Goal: Register for event/course

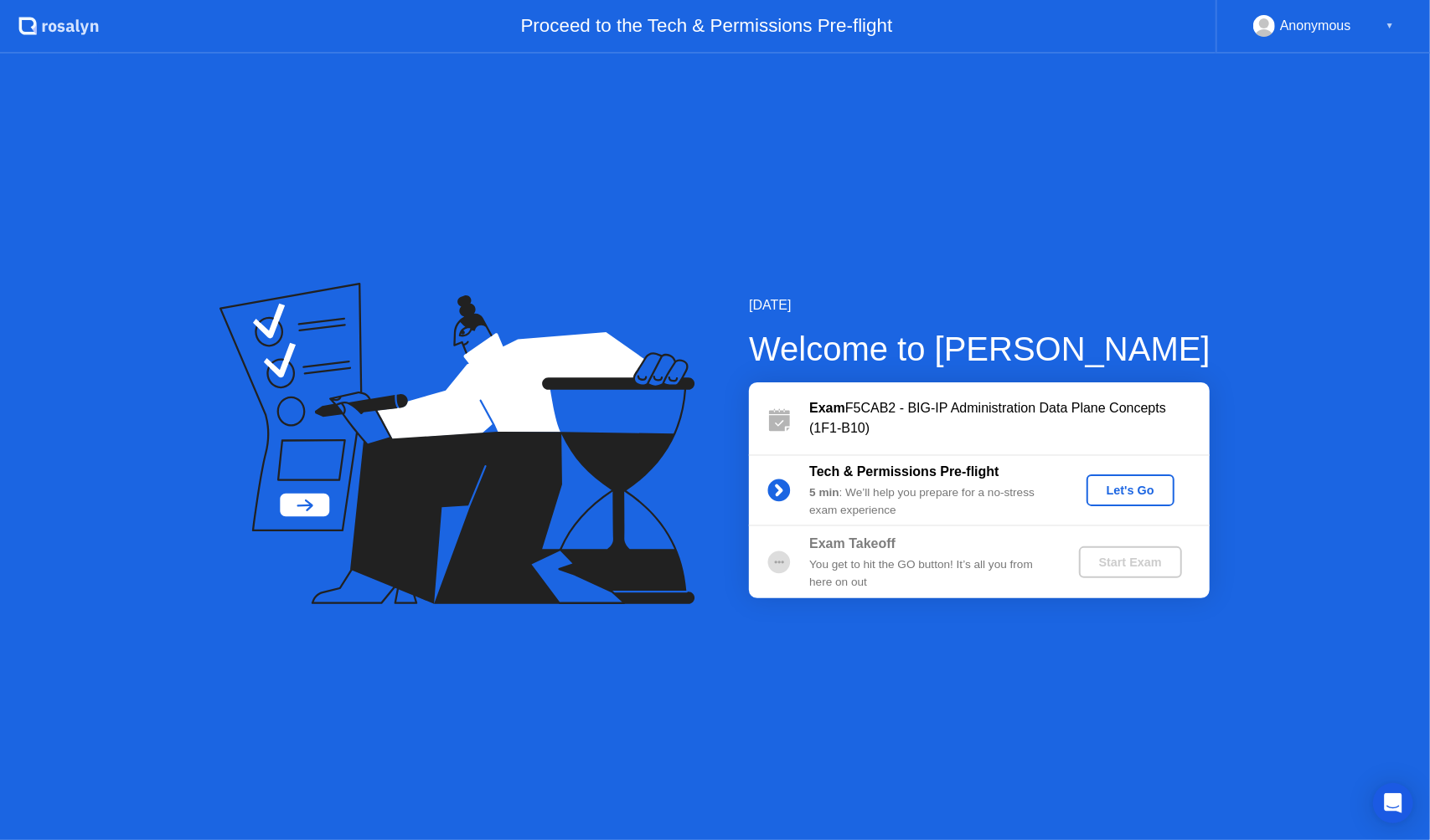
click at [1126, 494] on div "Let's Go" at bounding box center [1130, 490] width 74 height 13
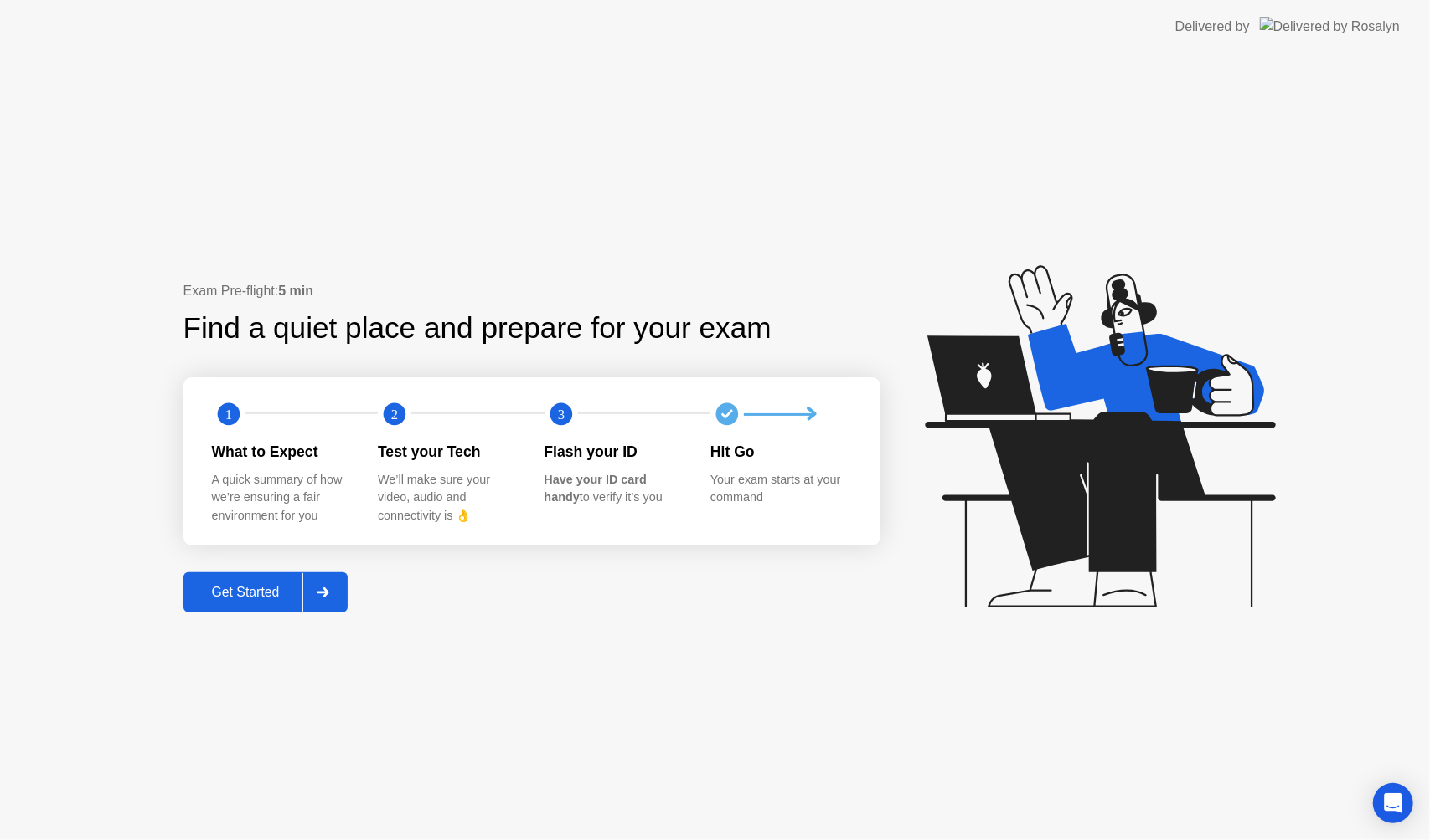
click at [263, 586] on div "Get Started" at bounding box center [246, 592] width 114 height 15
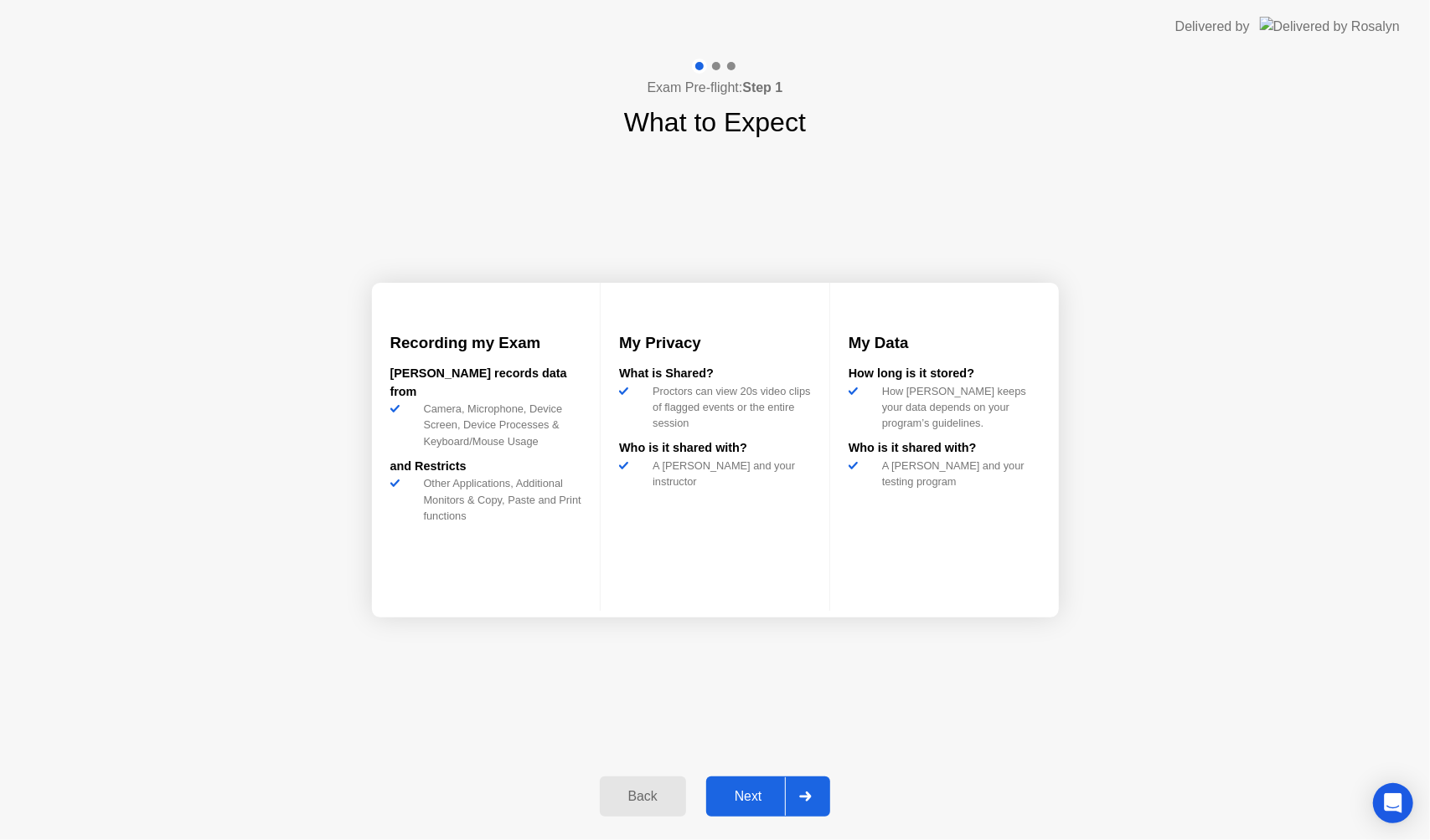
click at [749, 794] on div "Next" at bounding box center [748, 796] width 74 height 15
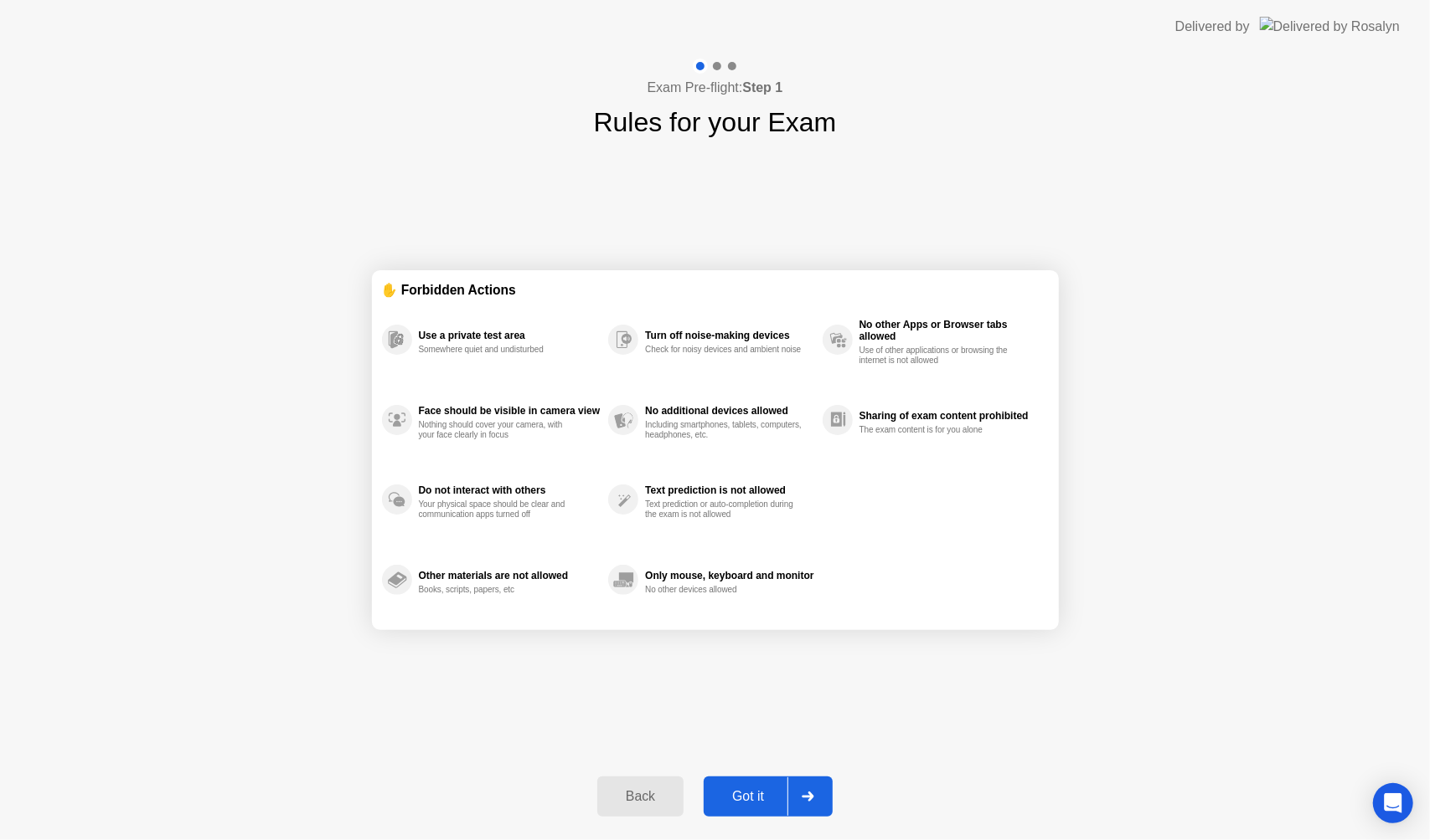
click at [754, 791] on div "Got it" at bounding box center [748, 796] width 79 height 15
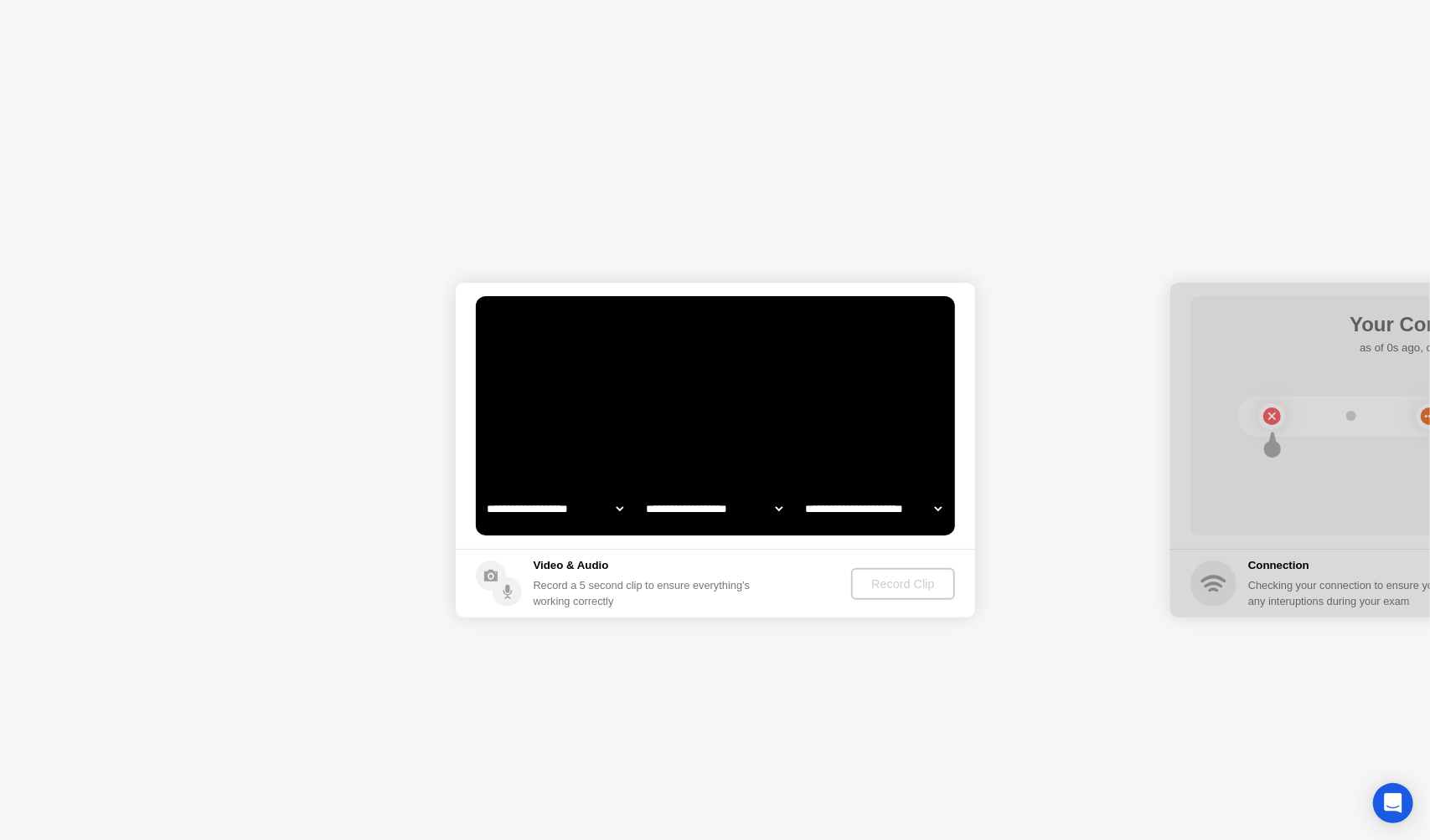
select select "**********"
select select "*******"
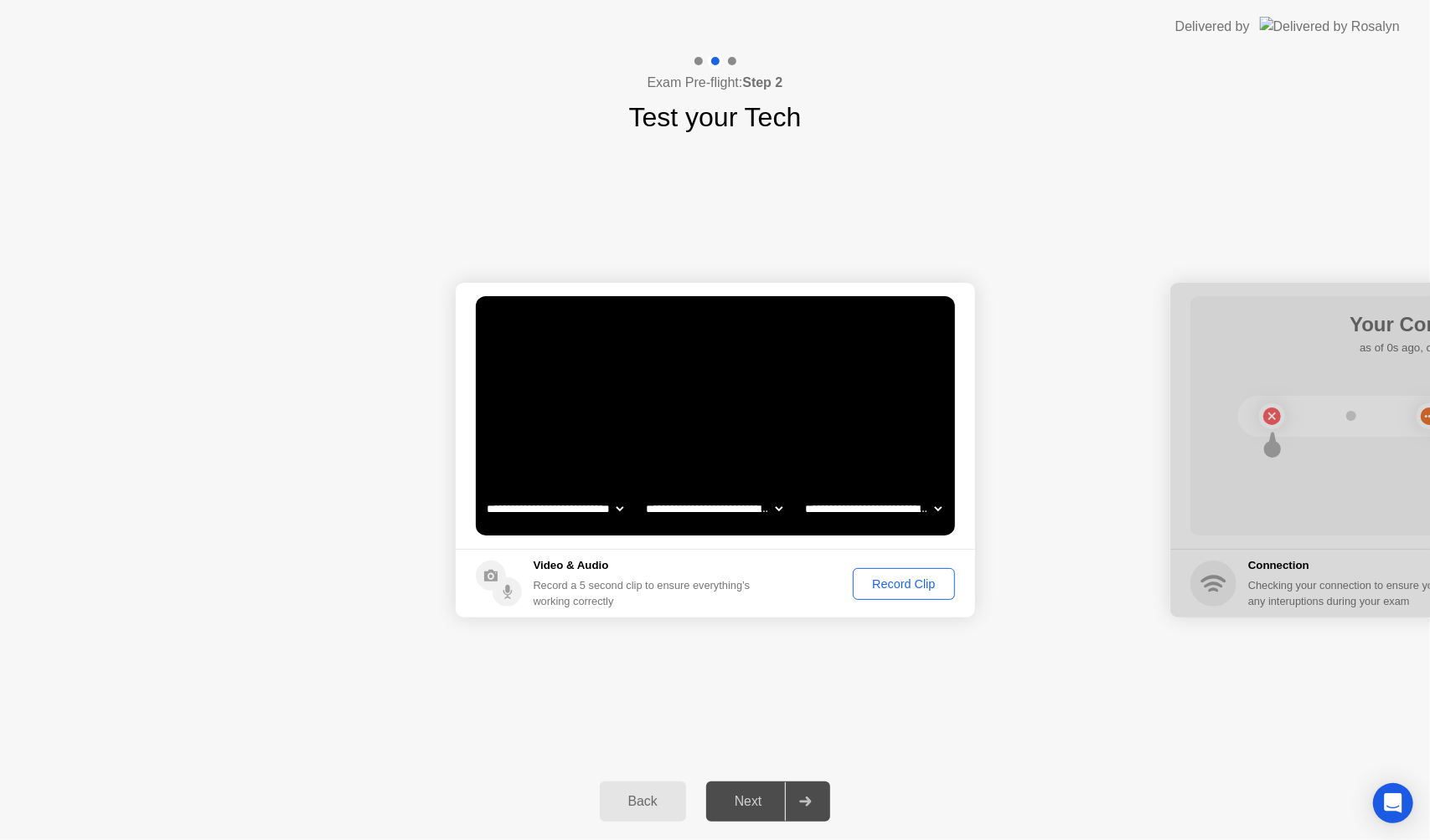
click at [901, 578] on div "Record Clip" at bounding box center [903, 584] width 89 height 13
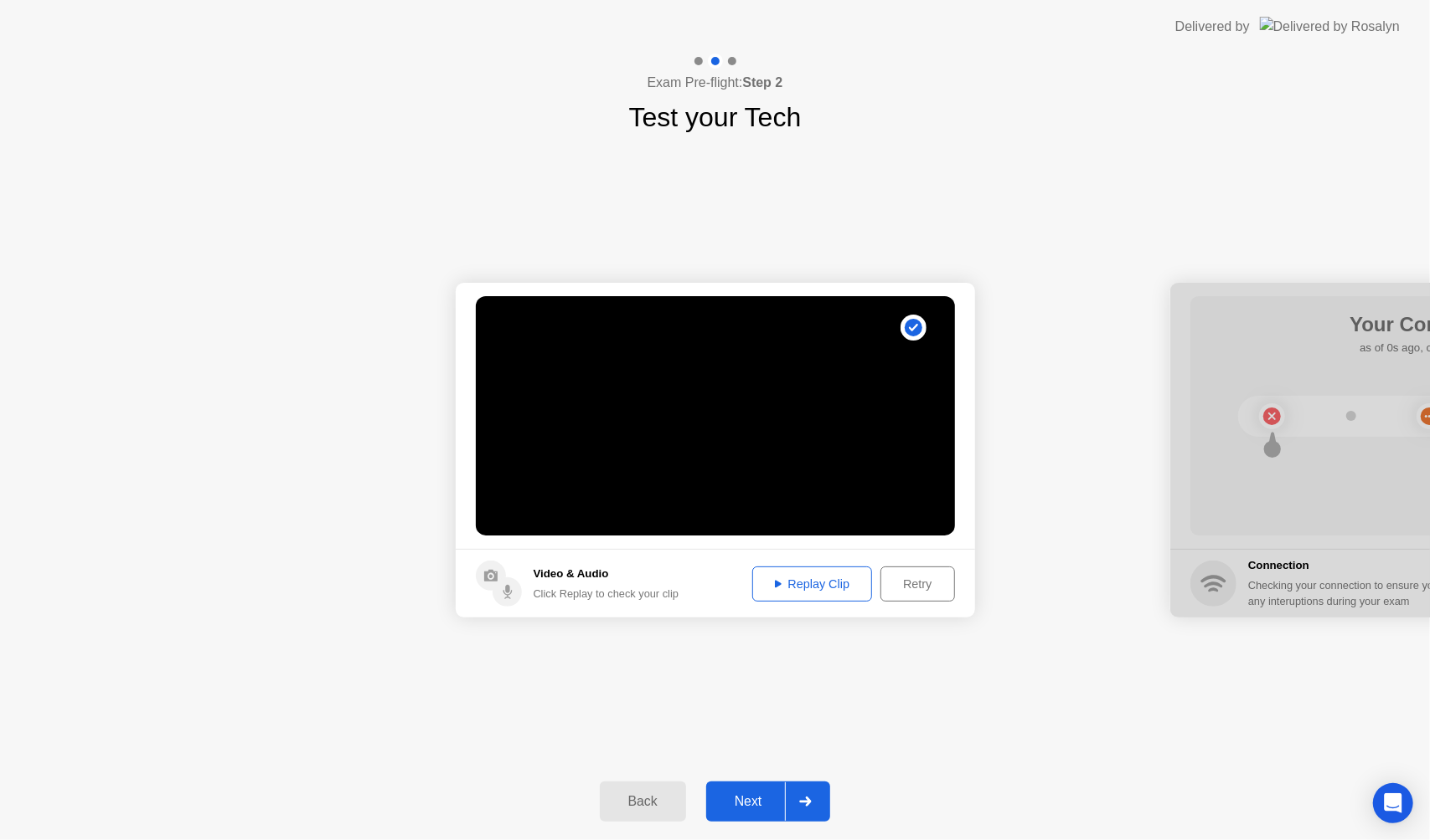
click at [759, 801] on div "Next" at bounding box center [748, 802] width 74 height 15
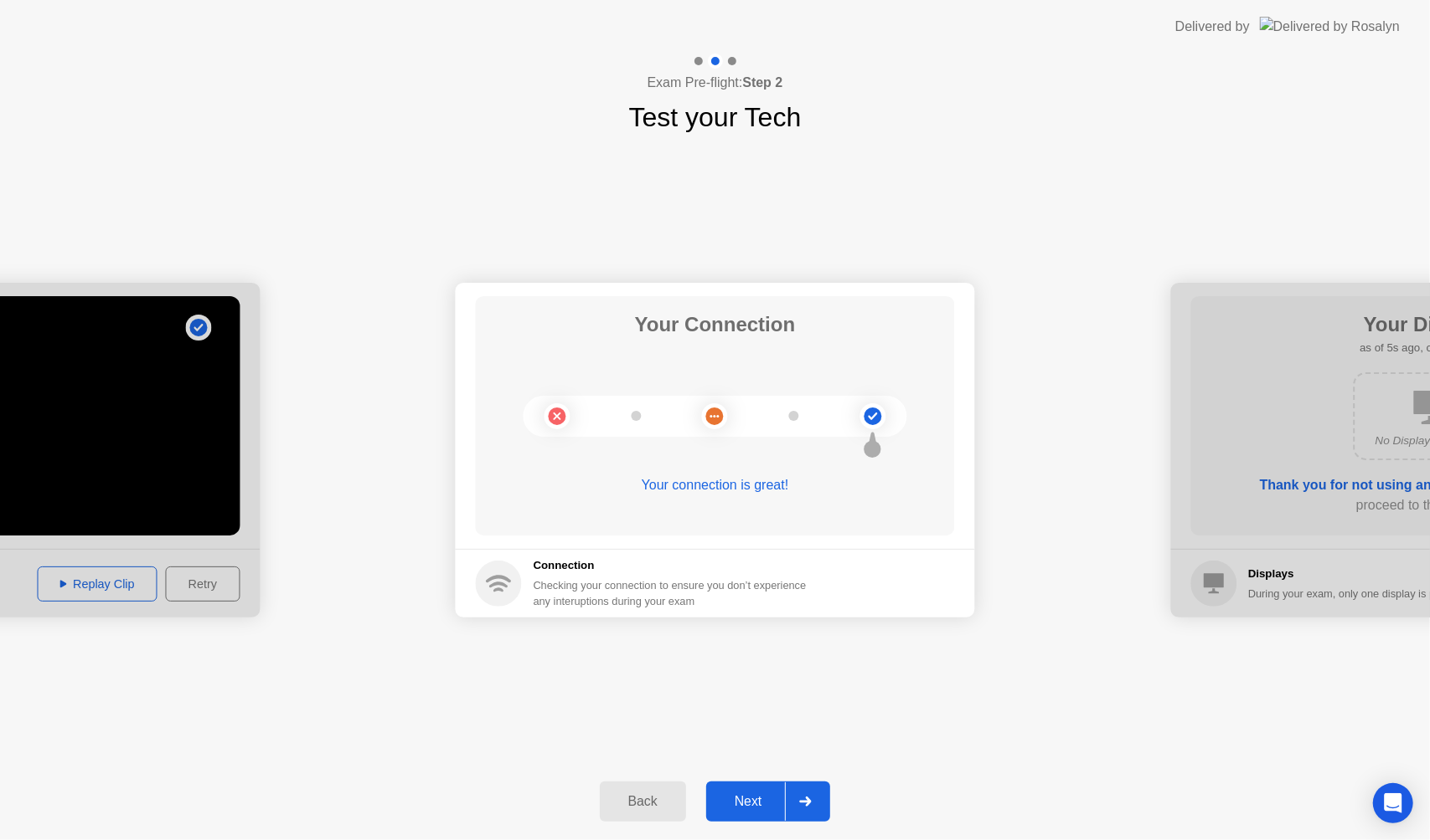
click at [747, 805] on div "Next" at bounding box center [748, 802] width 74 height 15
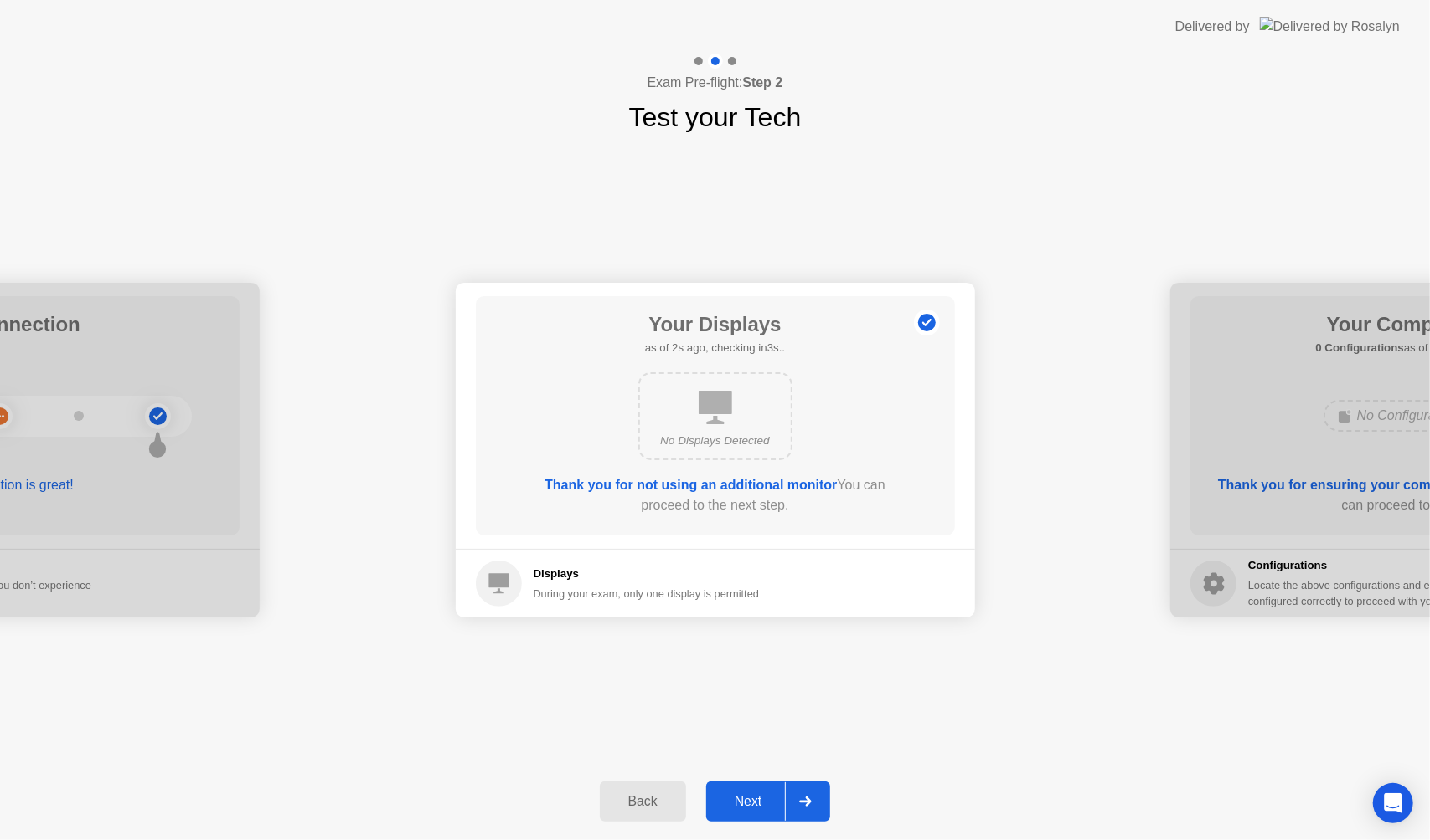
click at [758, 806] on div "Next" at bounding box center [748, 802] width 74 height 15
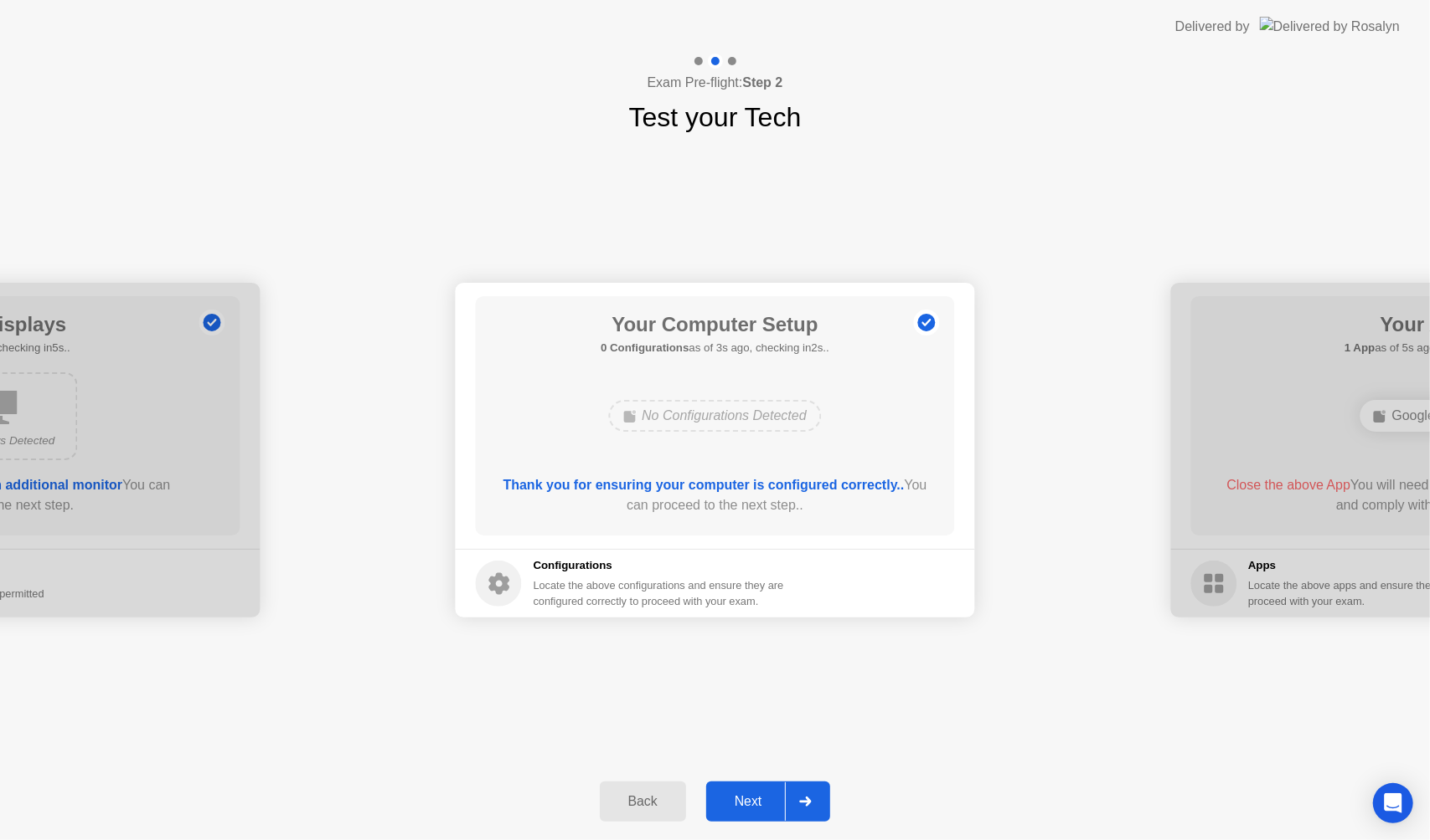
click at [748, 805] on div "Next" at bounding box center [748, 802] width 74 height 15
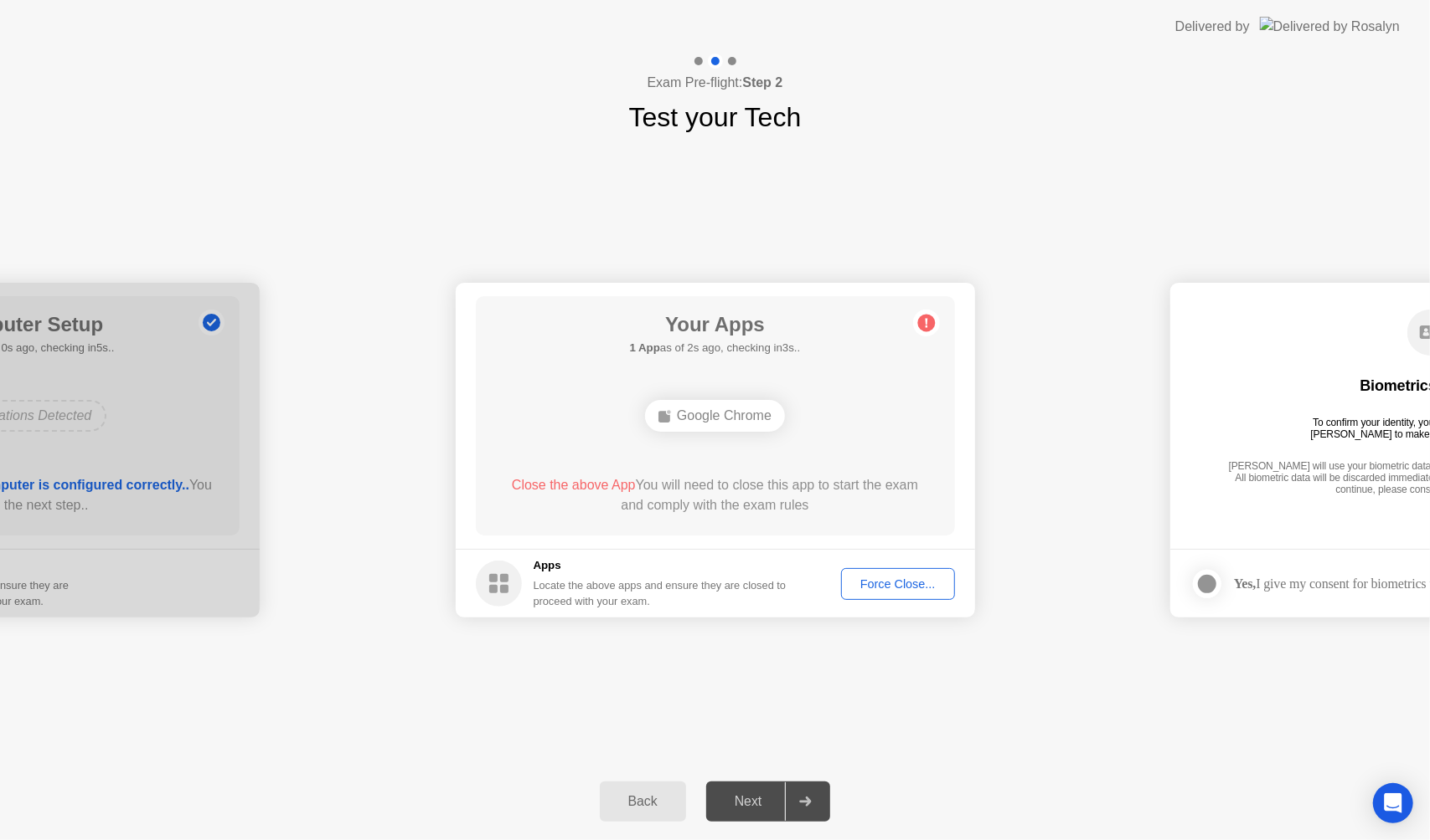
click at [874, 578] on div "Force Close..." at bounding box center [898, 584] width 102 height 13
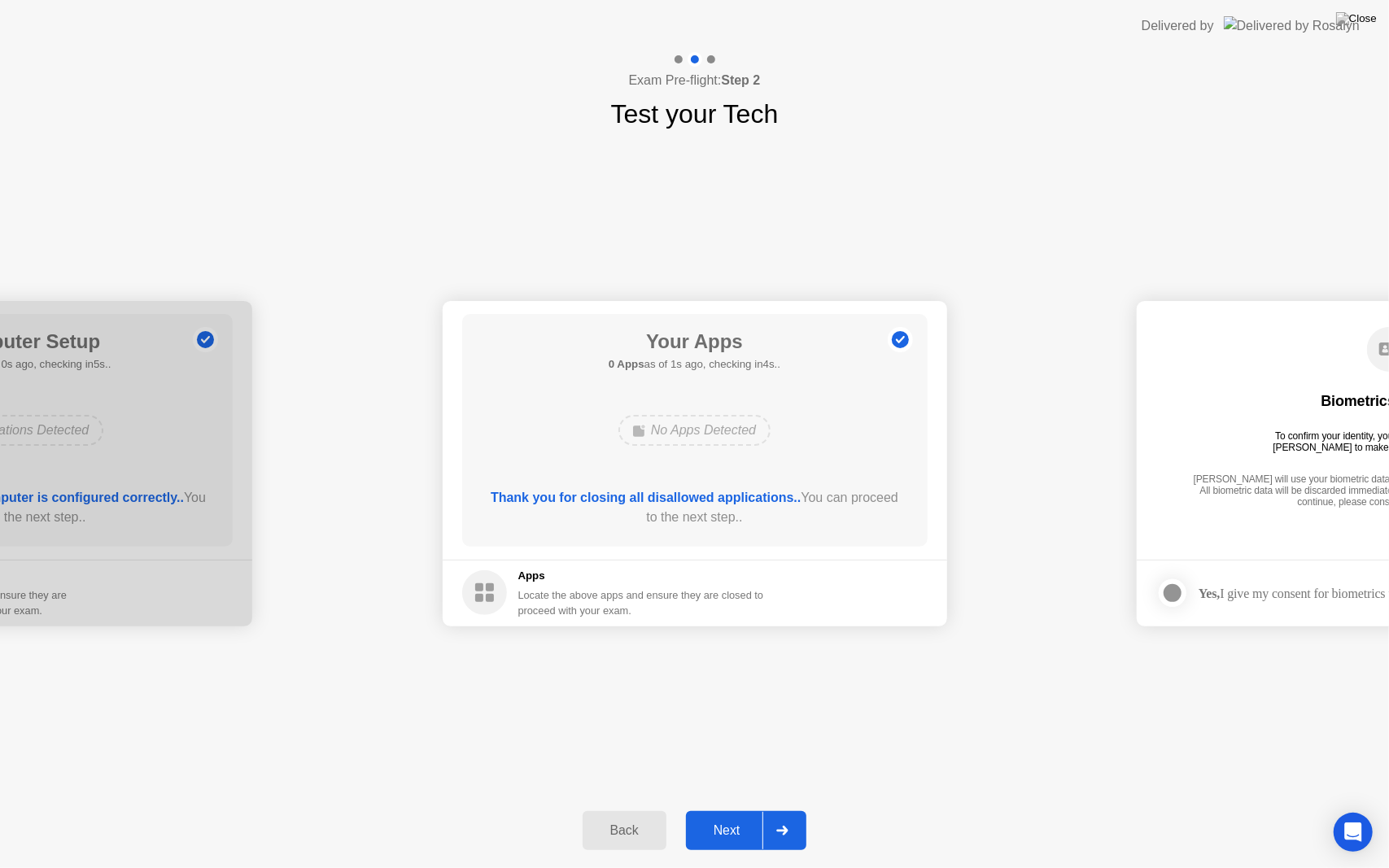
click at [725, 816] on div "Next" at bounding box center [726, 830] width 72 height 15
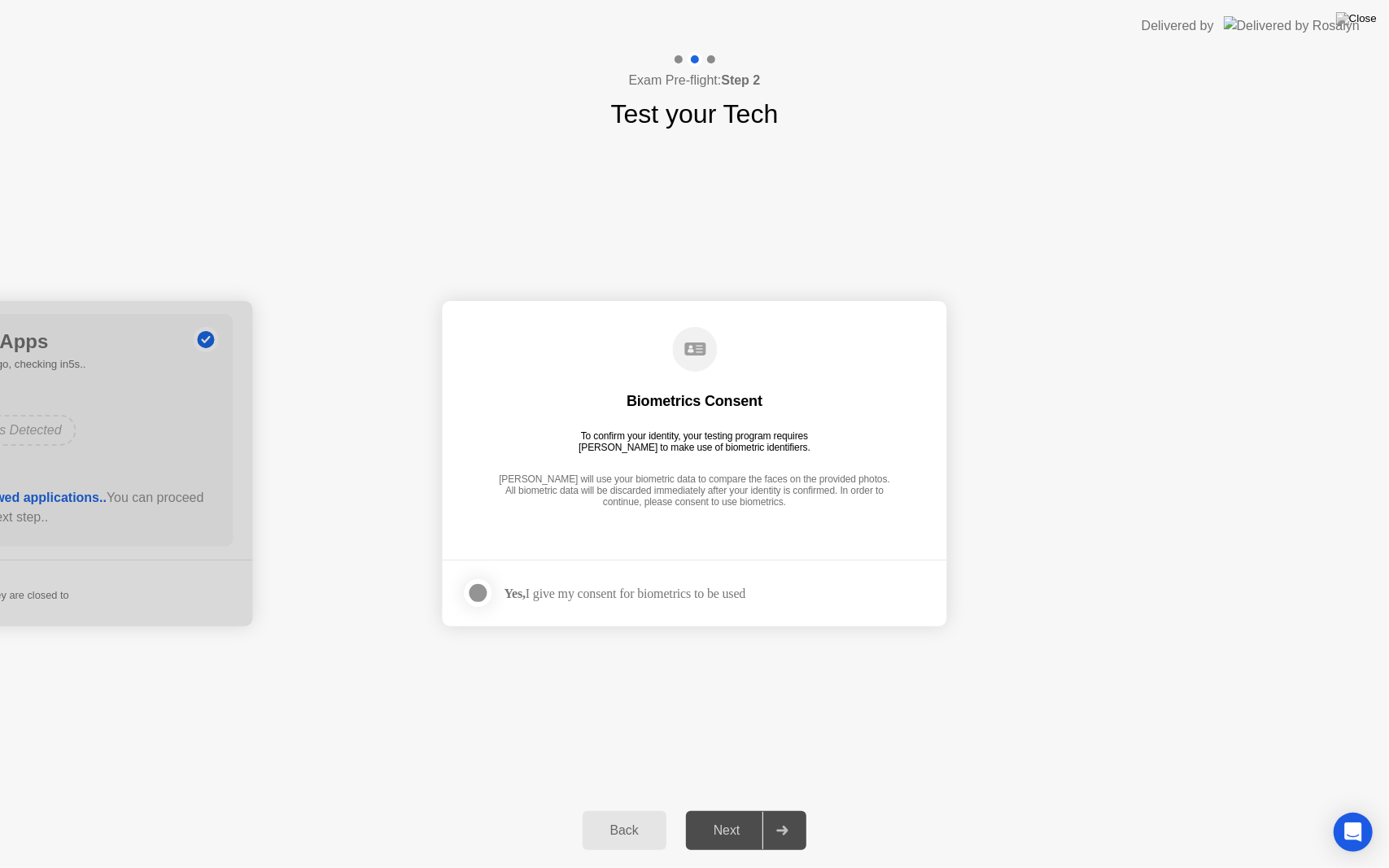
click at [475, 593] on div at bounding box center [478, 592] width 20 height 20
click at [725, 816] on div "Next" at bounding box center [726, 830] width 72 height 15
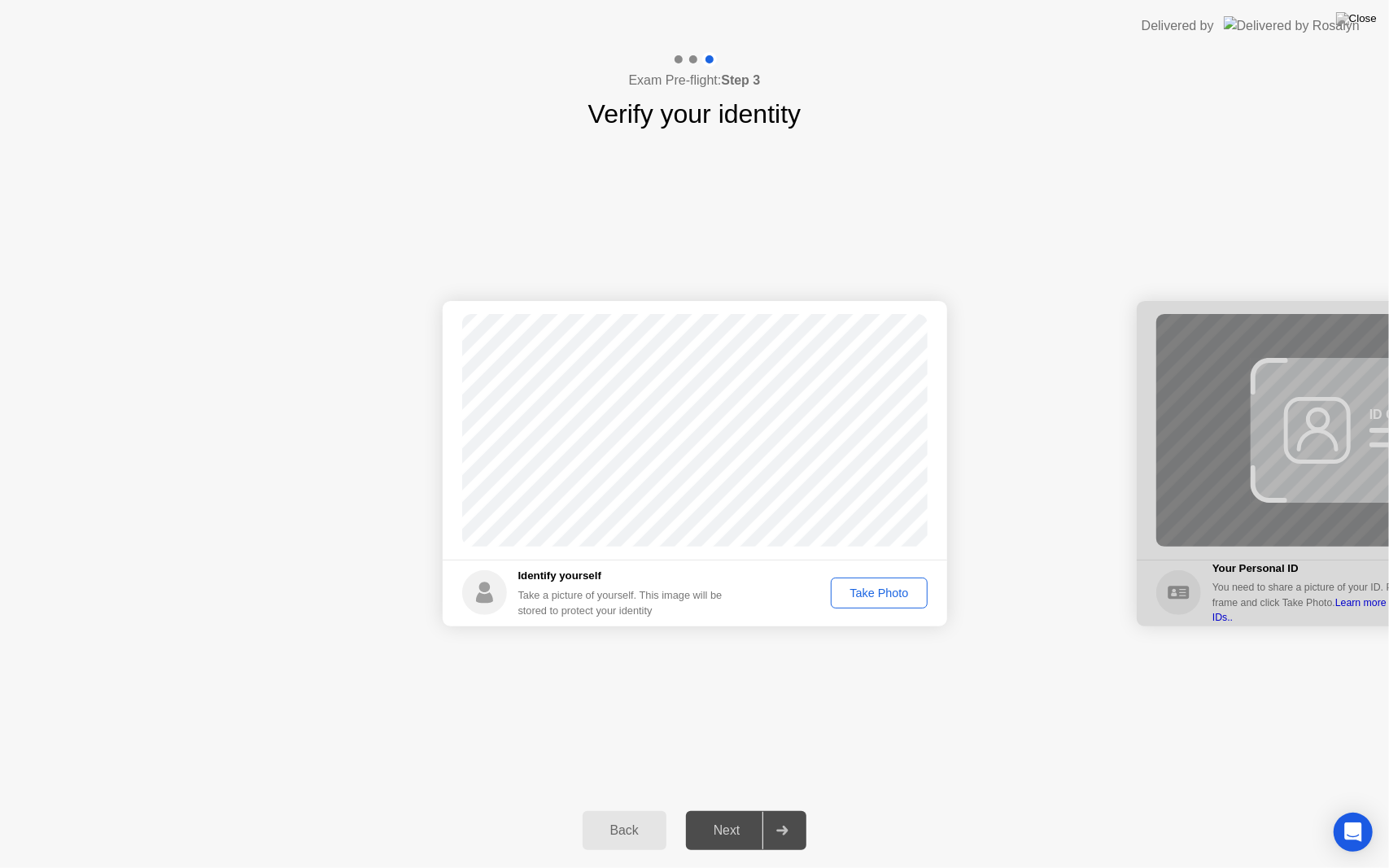
click at [882, 593] on div "Take Photo" at bounding box center [879, 592] width 85 height 13
click at [732, 816] on div "Next" at bounding box center [726, 830] width 72 height 15
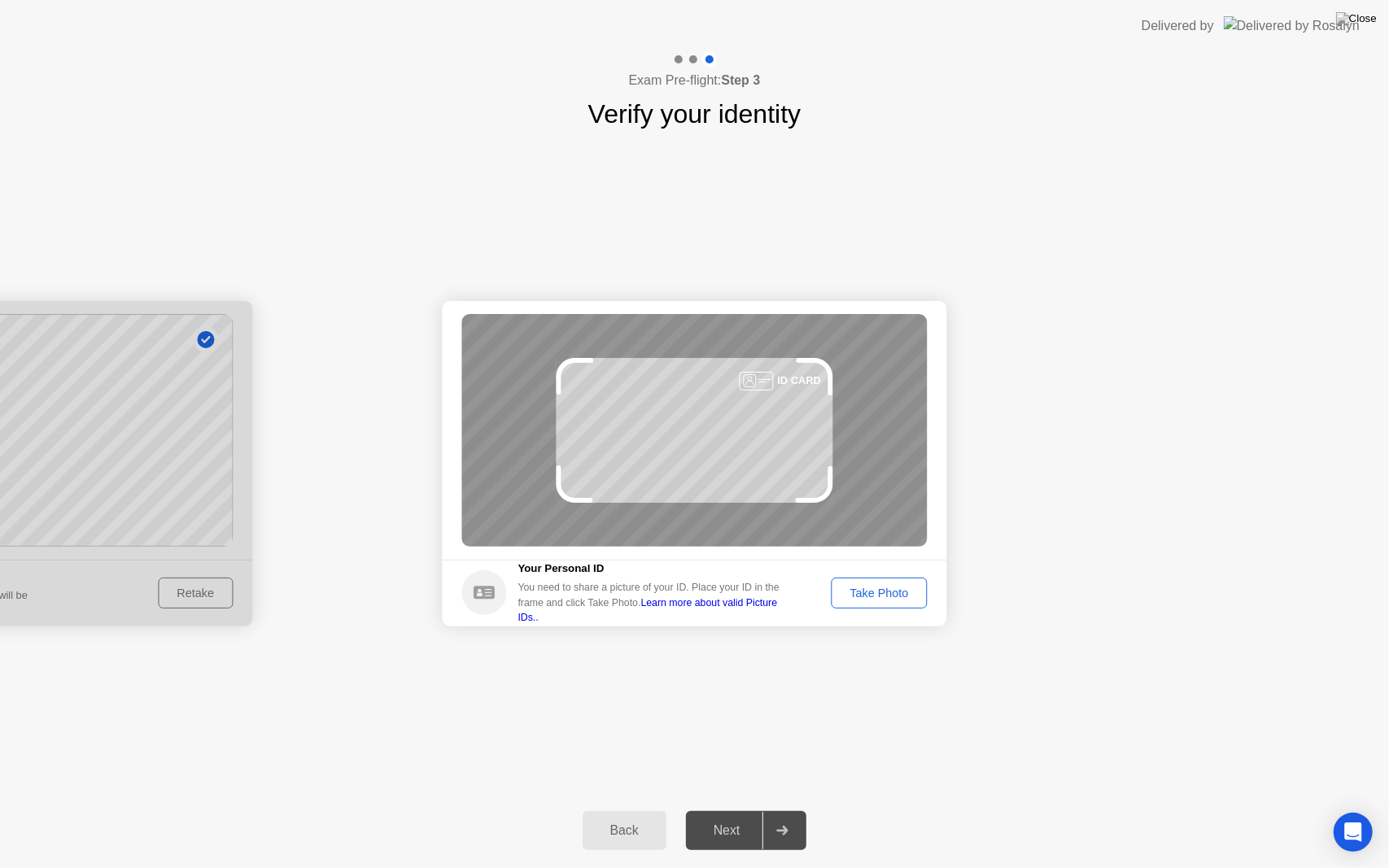
click at [884, 594] on div "Take Photo" at bounding box center [879, 592] width 85 height 13
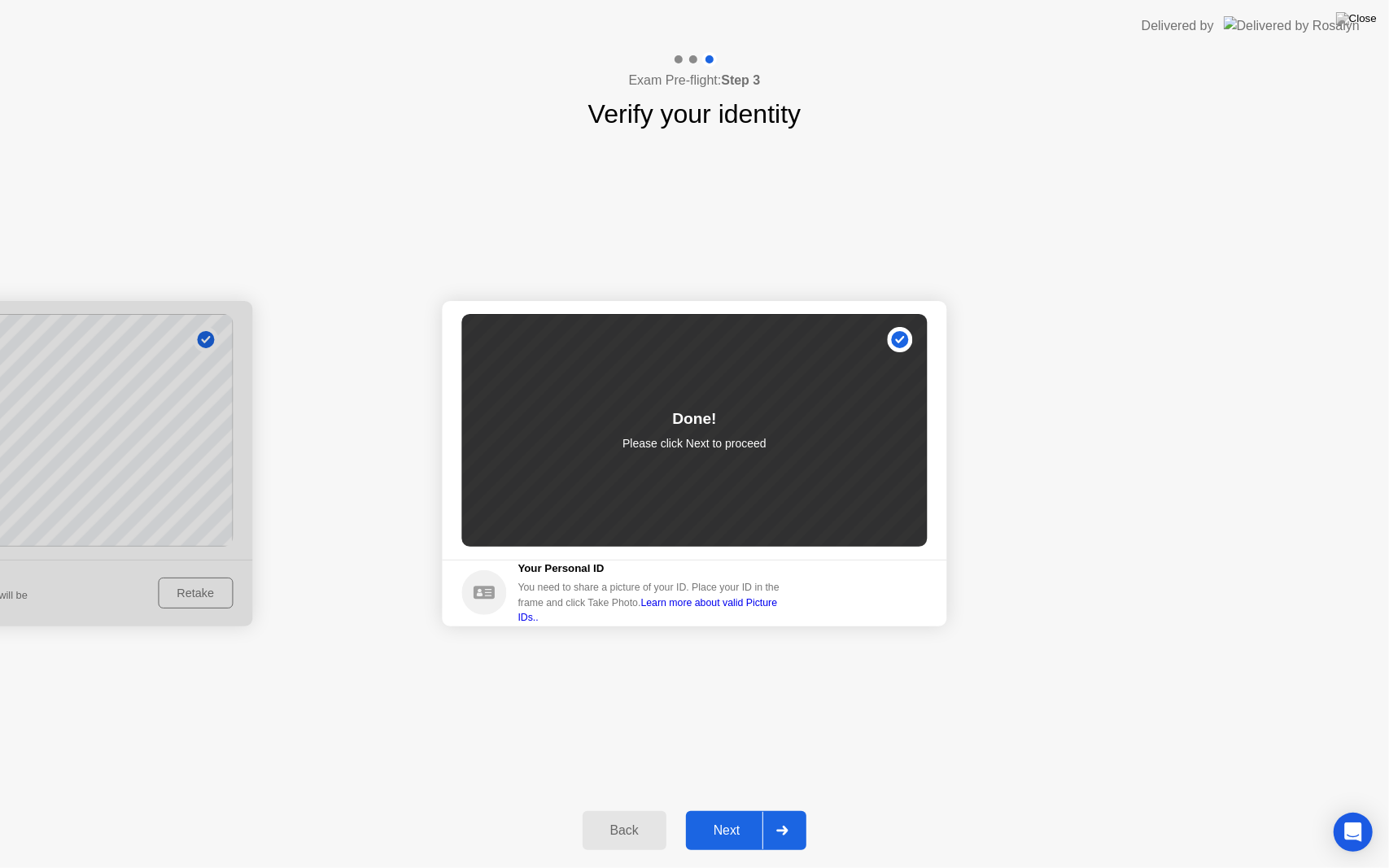
click at [739, 816] on div "Next" at bounding box center [726, 830] width 72 height 15
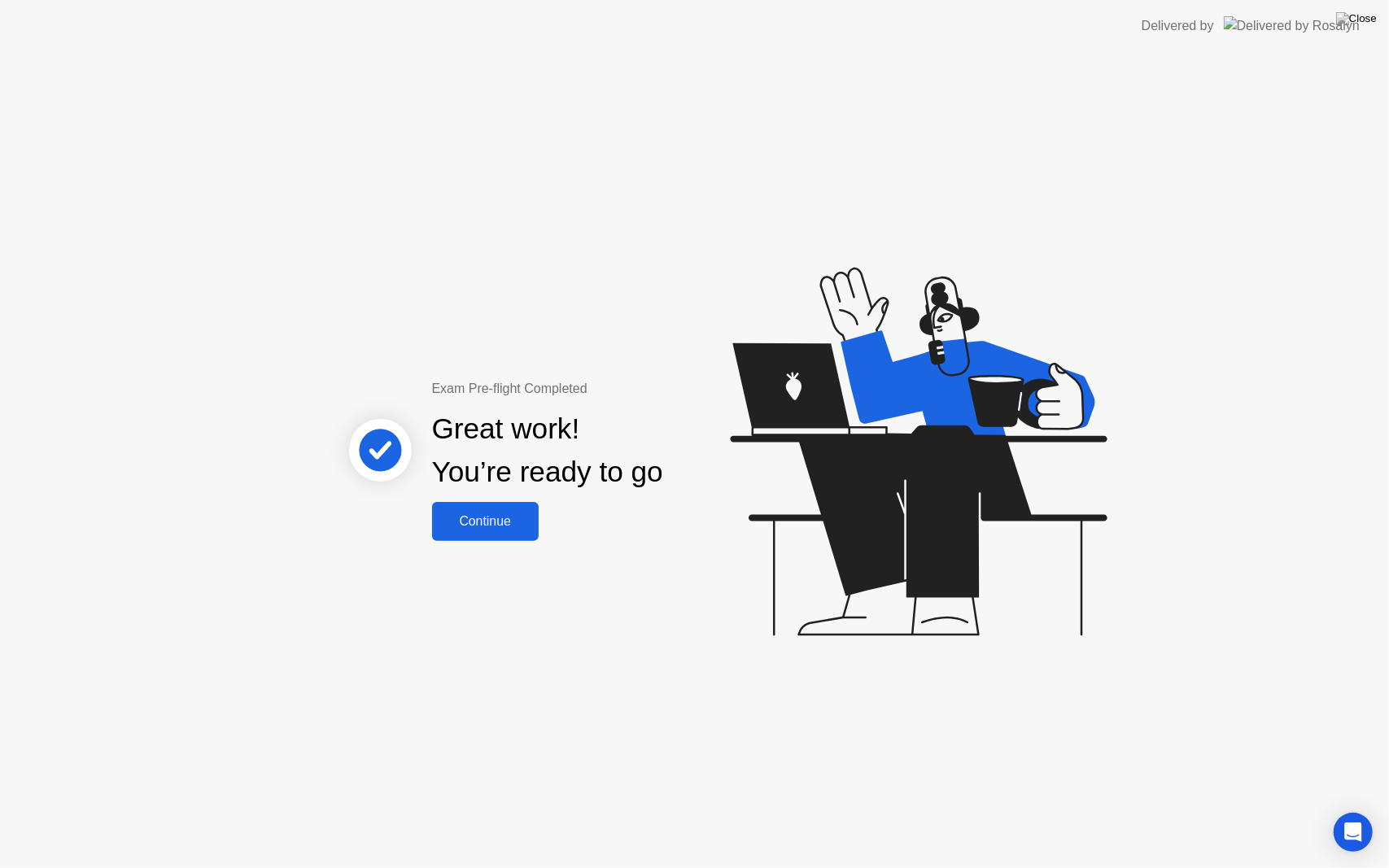
click at [504, 525] on div "Continue" at bounding box center [486, 521] width 97 height 15
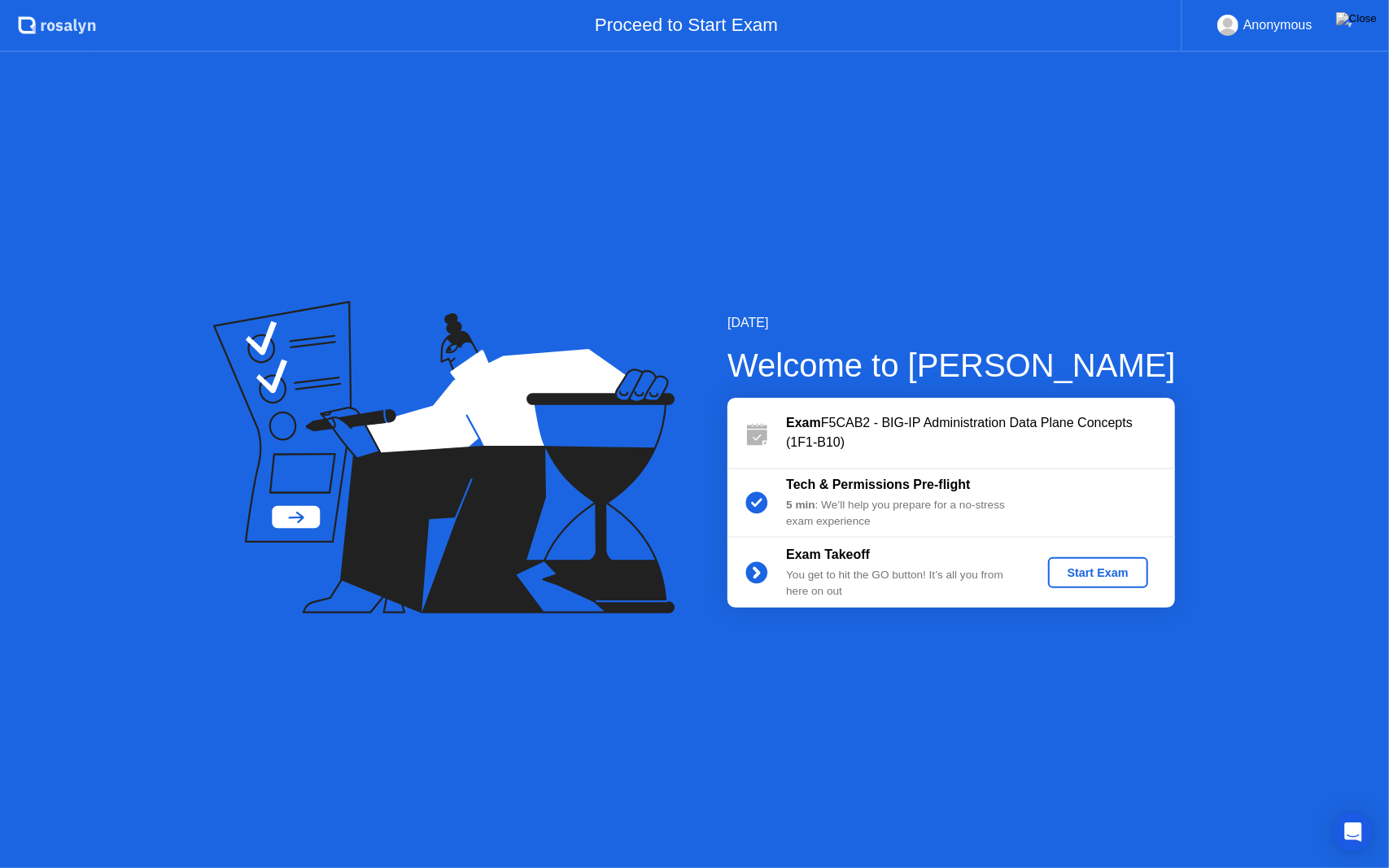
click at [1078, 572] on div "Start Exam" at bounding box center [1097, 572] width 87 height 13
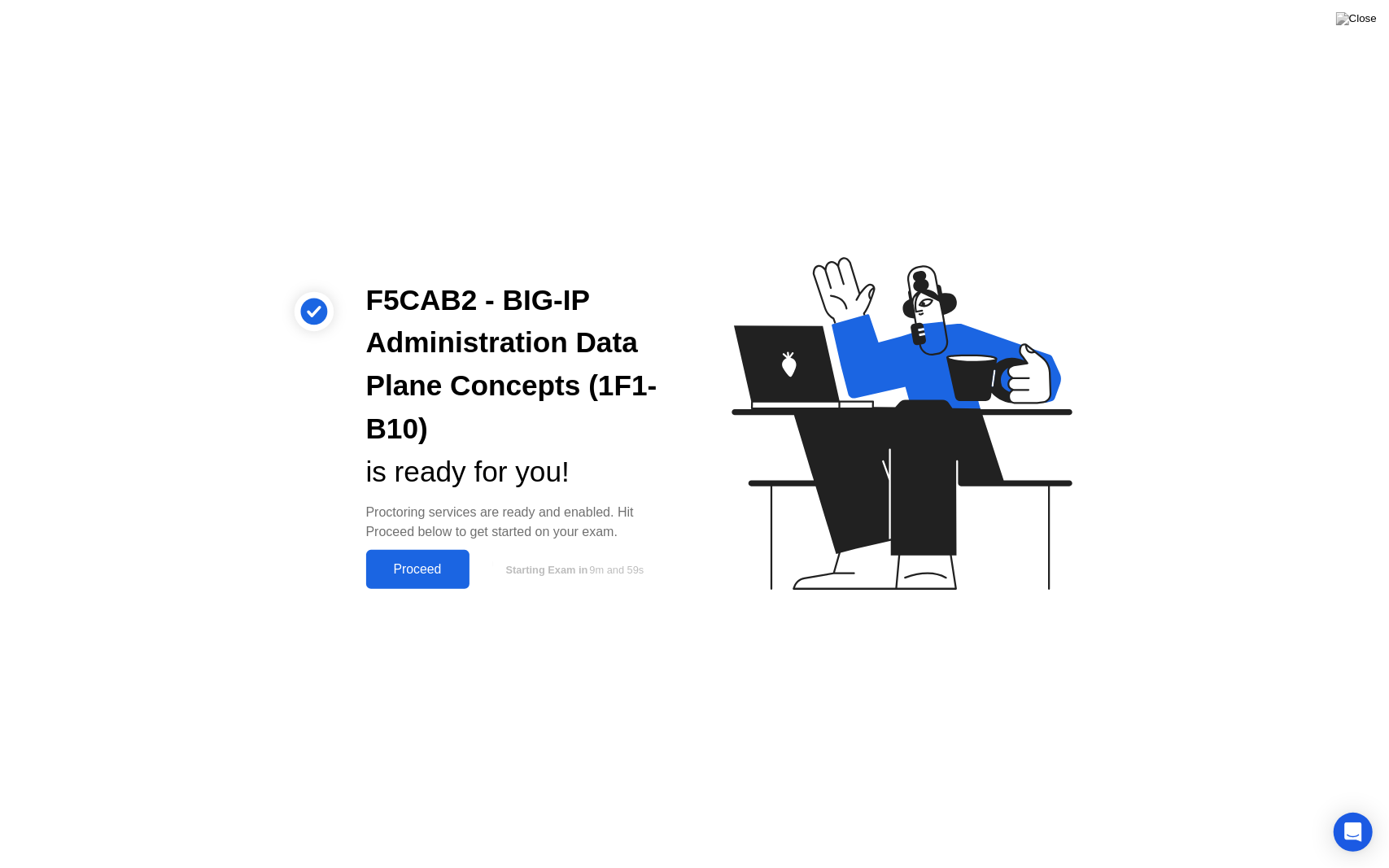
click at [416, 568] on div "Proceed" at bounding box center [418, 569] width 94 height 15
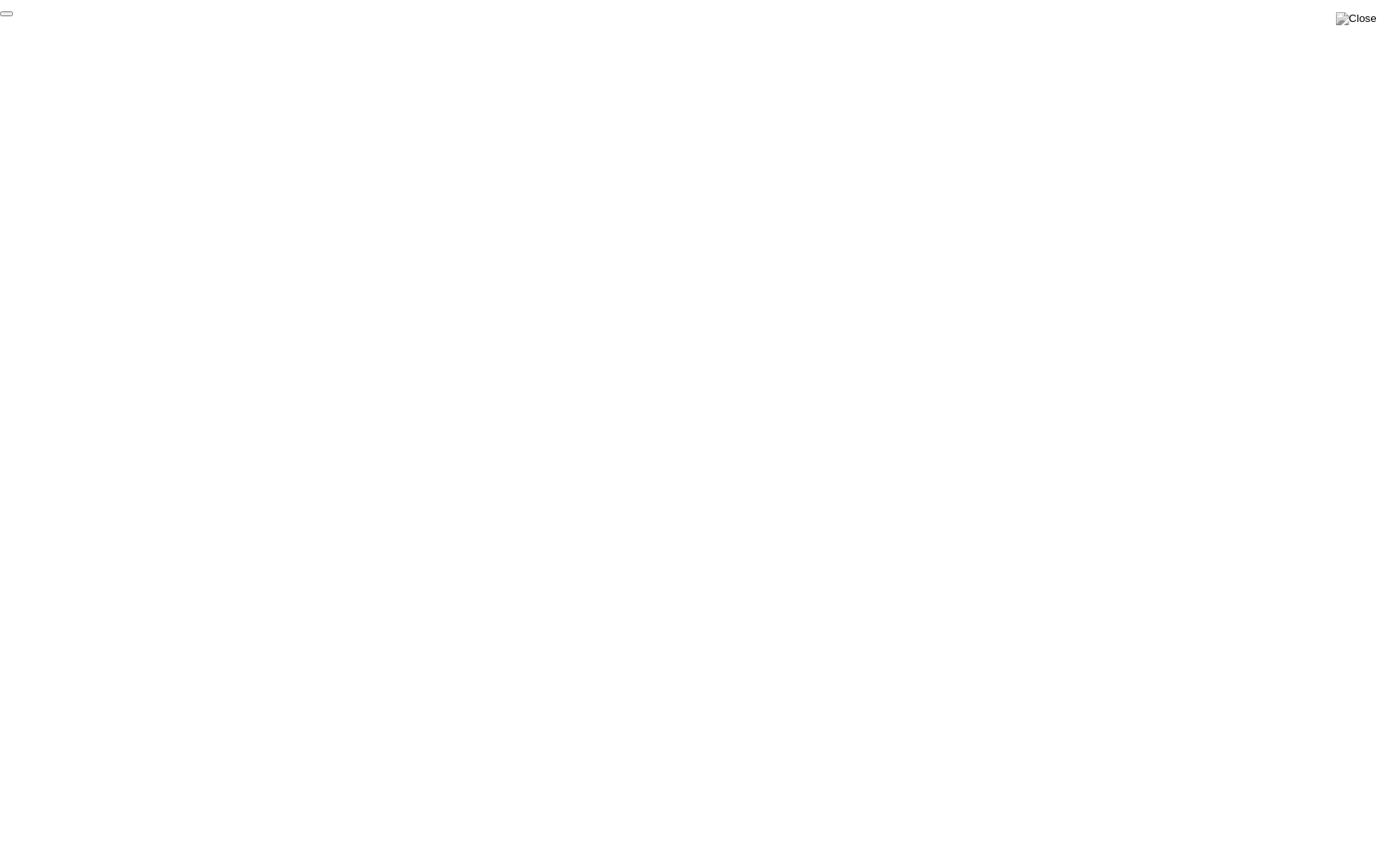
click div "End Proctoring Session"
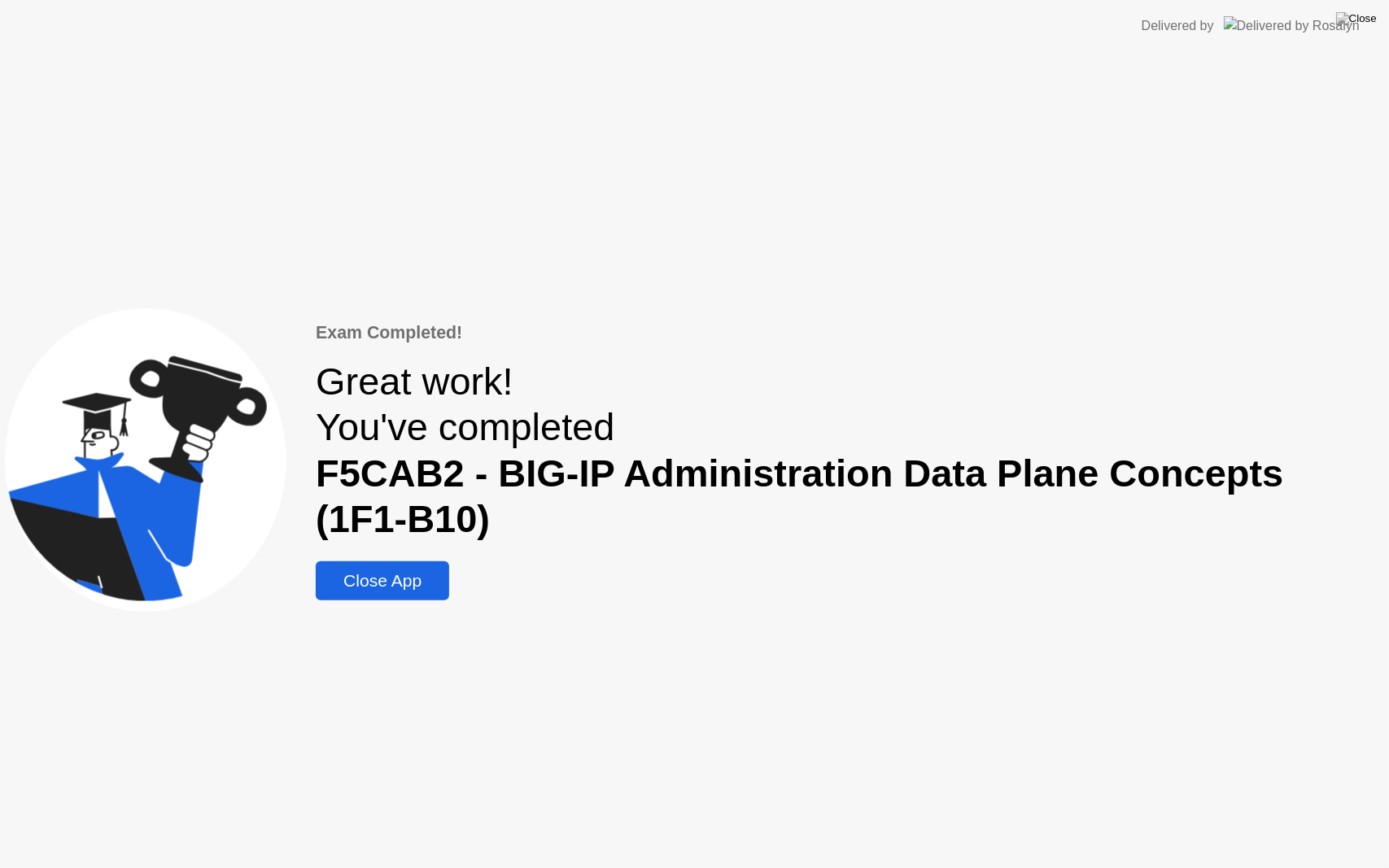
click at [410, 585] on div "Close App" at bounding box center [382, 580] width 124 height 20
